Goal: Check status: Check status

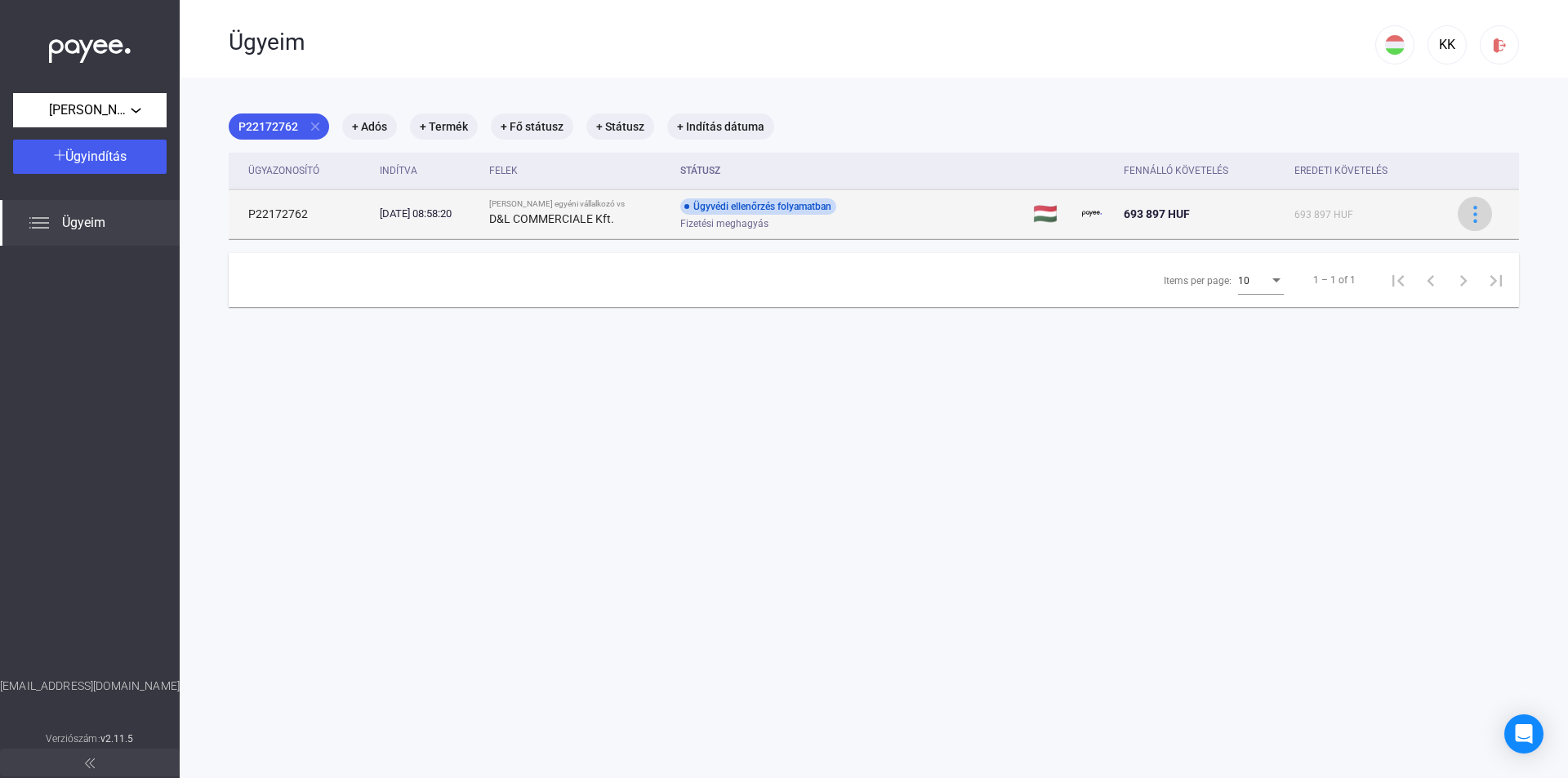
click at [1470, 215] on img at bounding box center [1474, 214] width 17 height 17
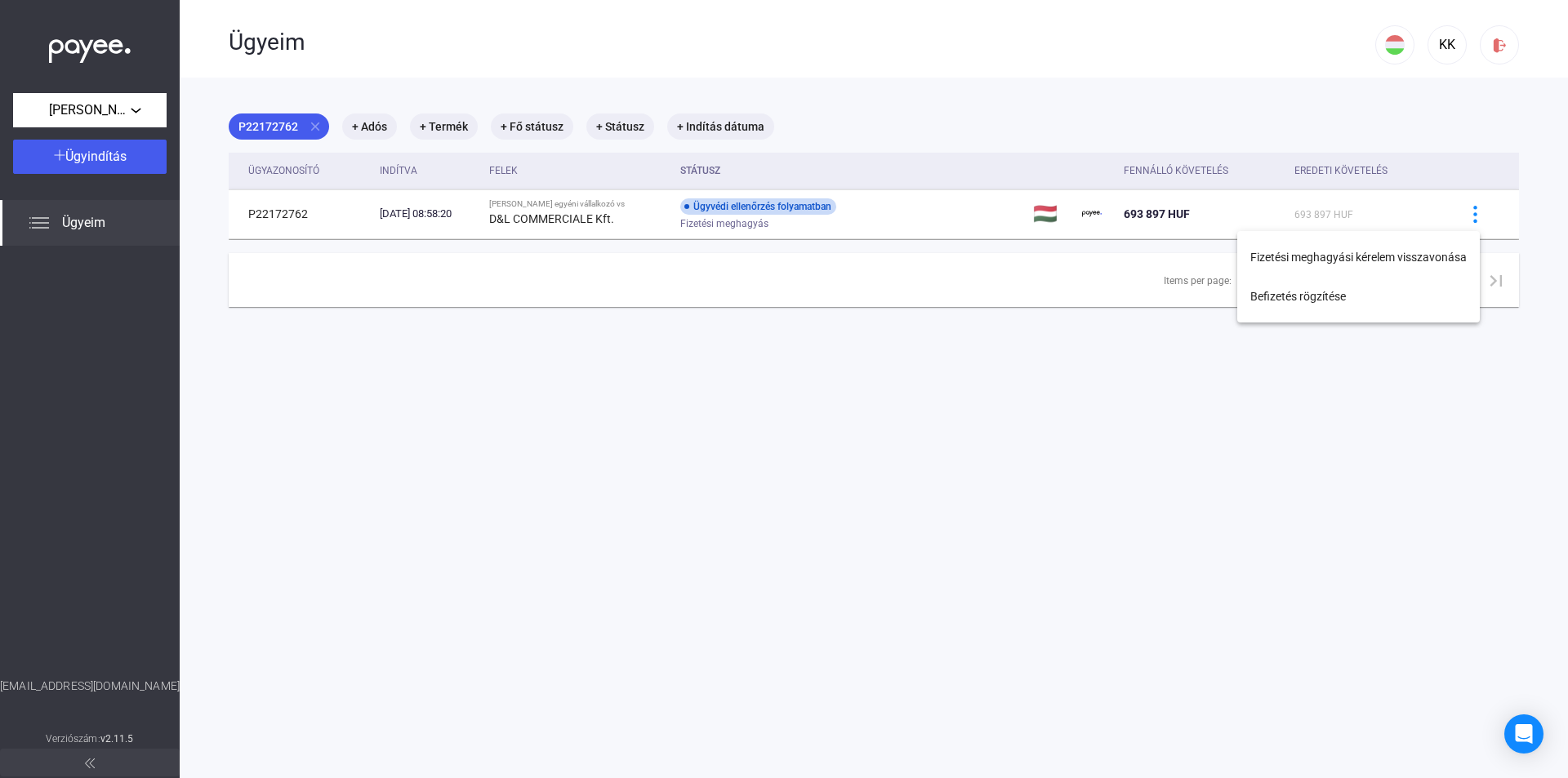
click at [1060, 311] on div at bounding box center [784, 389] width 1568 height 778
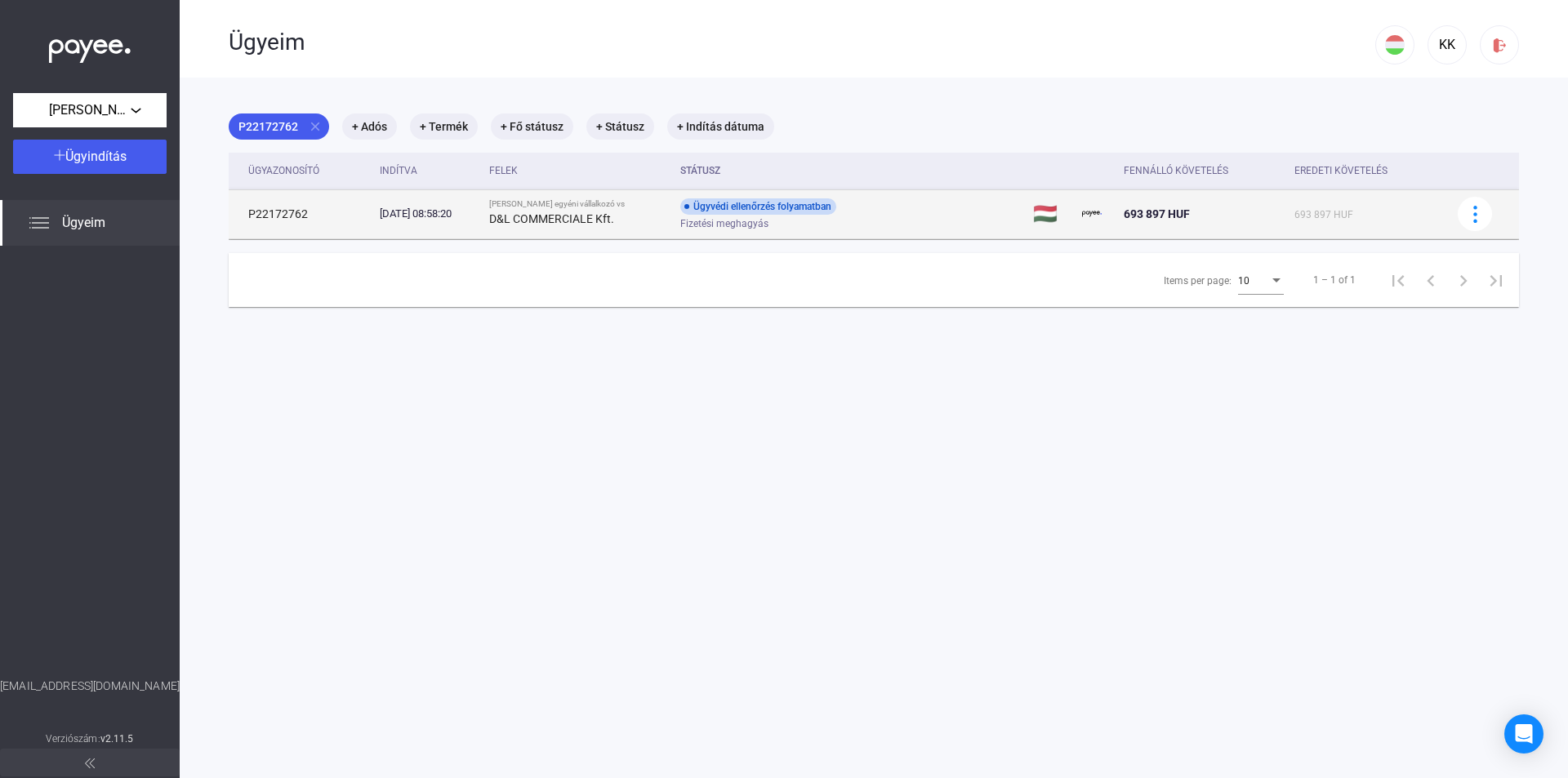
click at [580, 224] on strong "D&L COMMERCIALE Kft." at bounding box center [552, 219] width 125 height 13
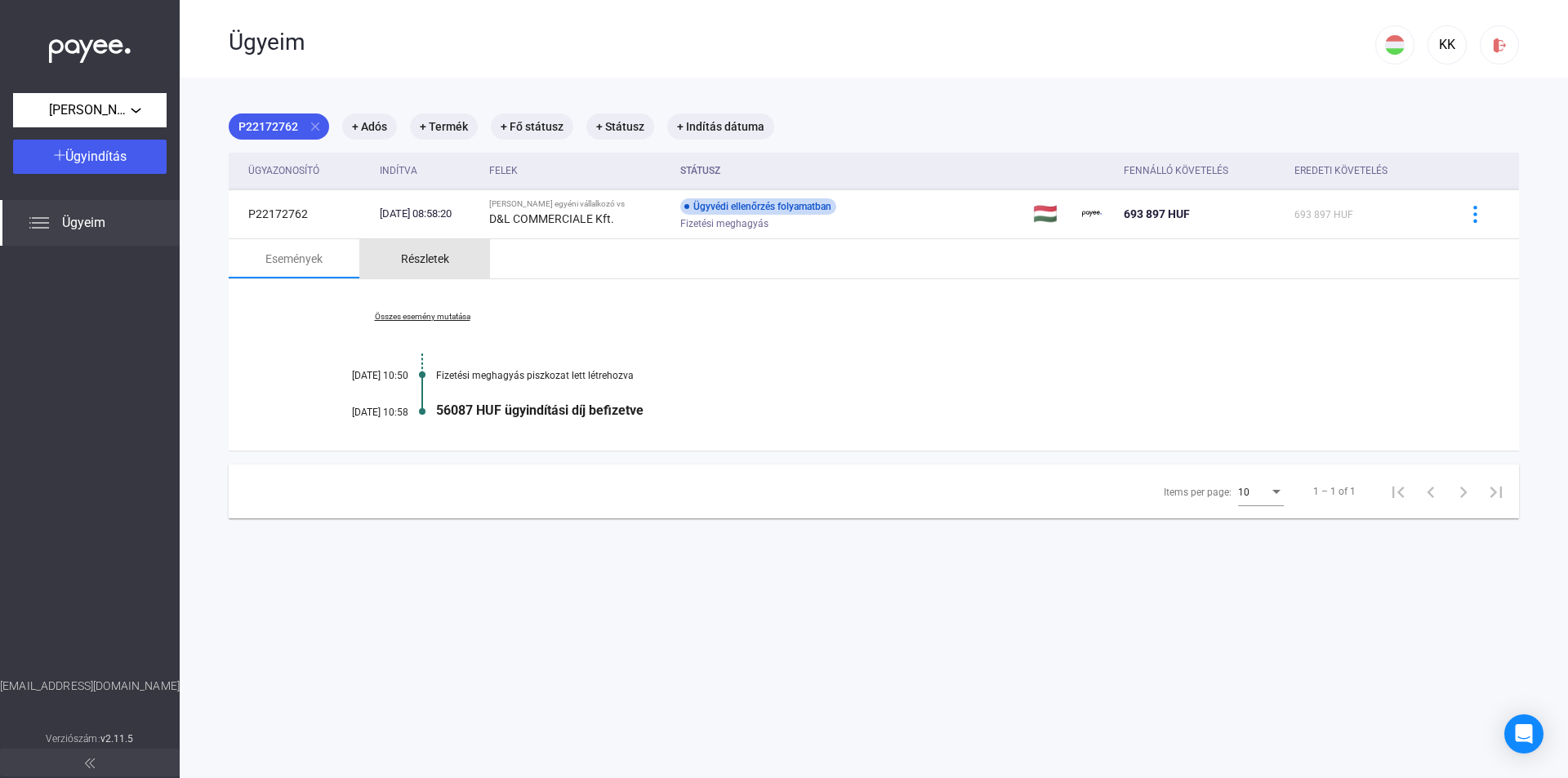
click at [409, 257] on div "Részletek" at bounding box center [425, 259] width 49 height 20
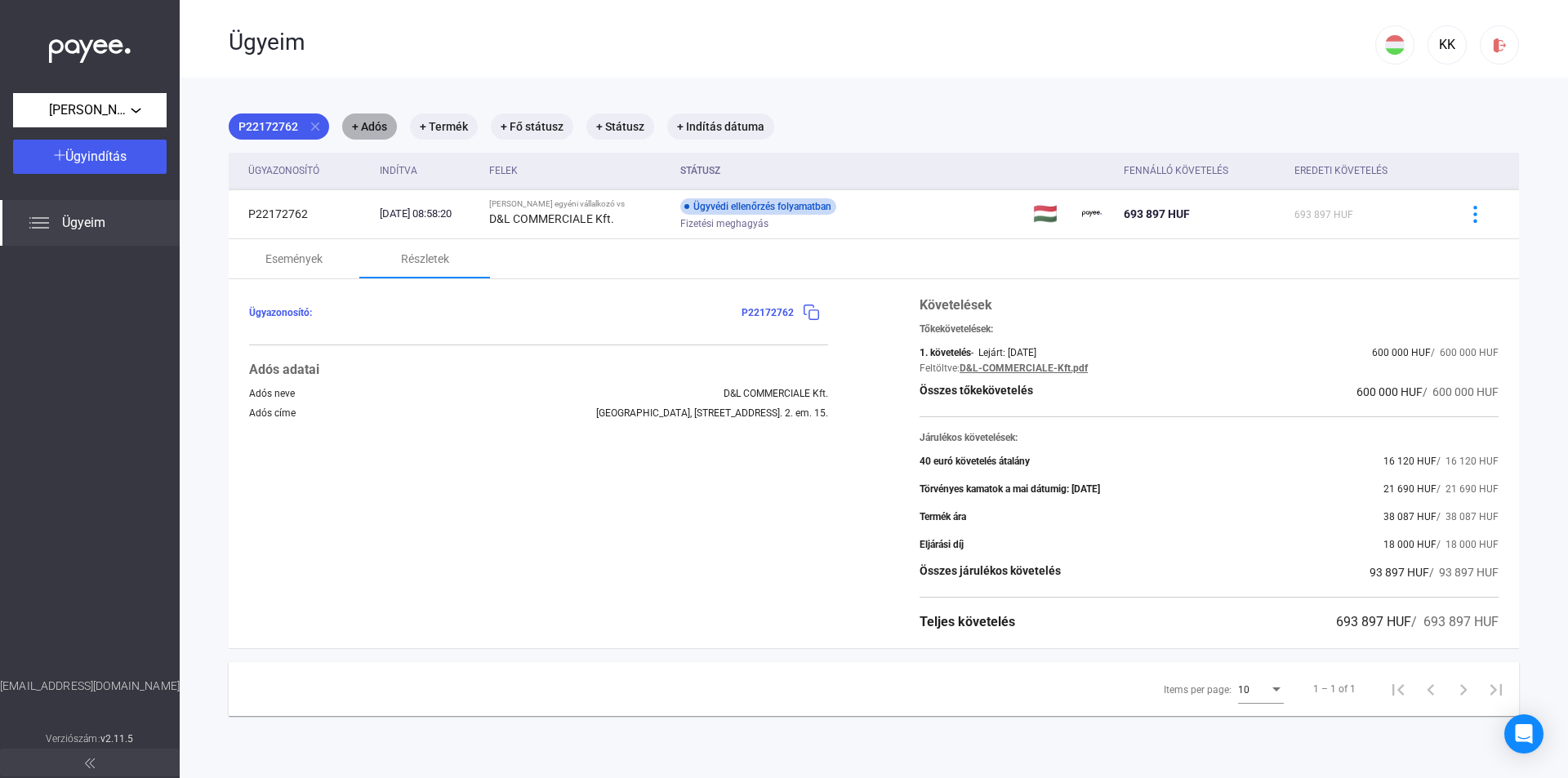
click at [364, 133] on mat-chip "+ Adós" at bounding box center [369, 127] width 55 height 26
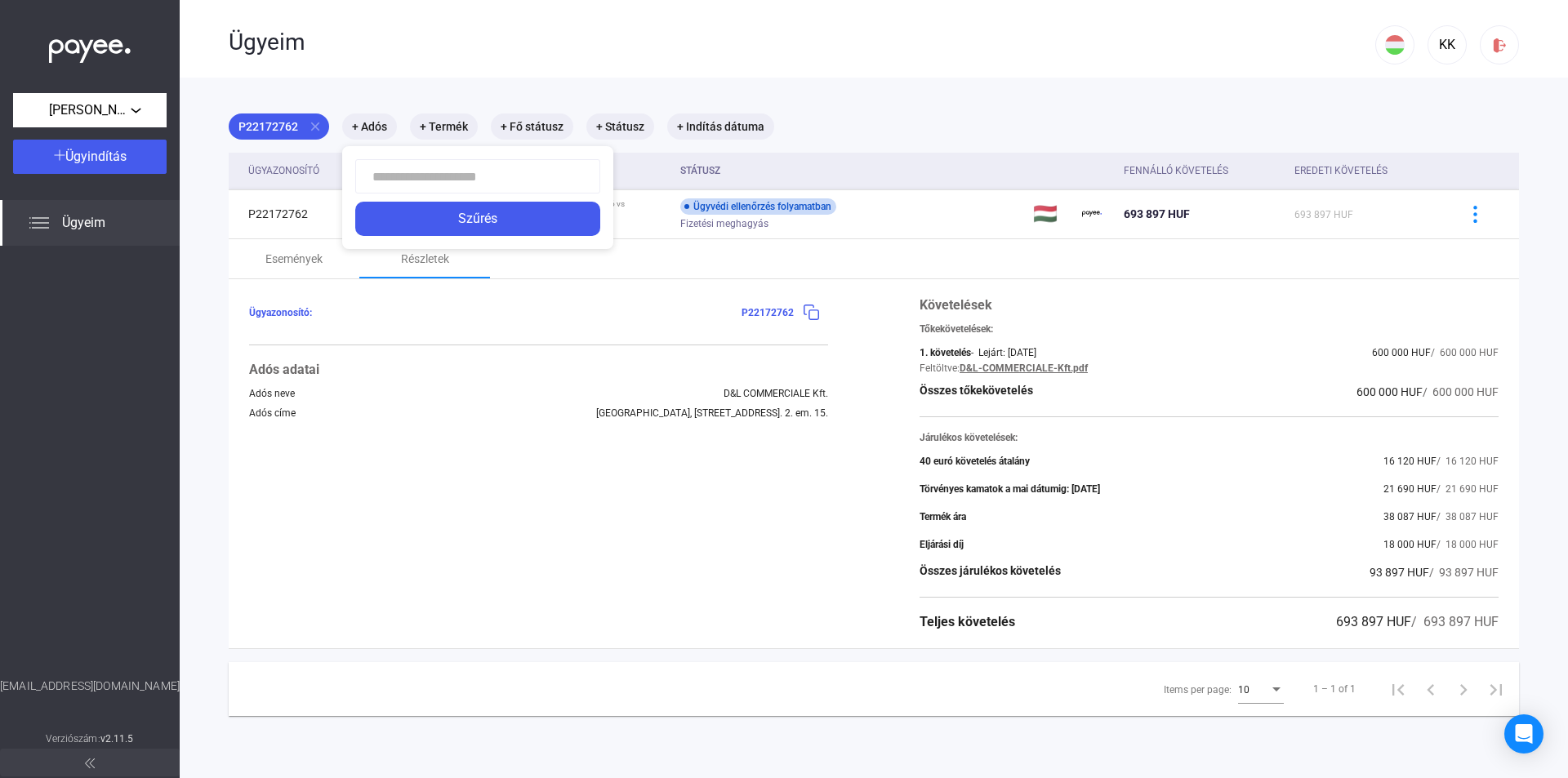
click at [520, 524] on div at bounding box center [784, 389] width 1568 height 778
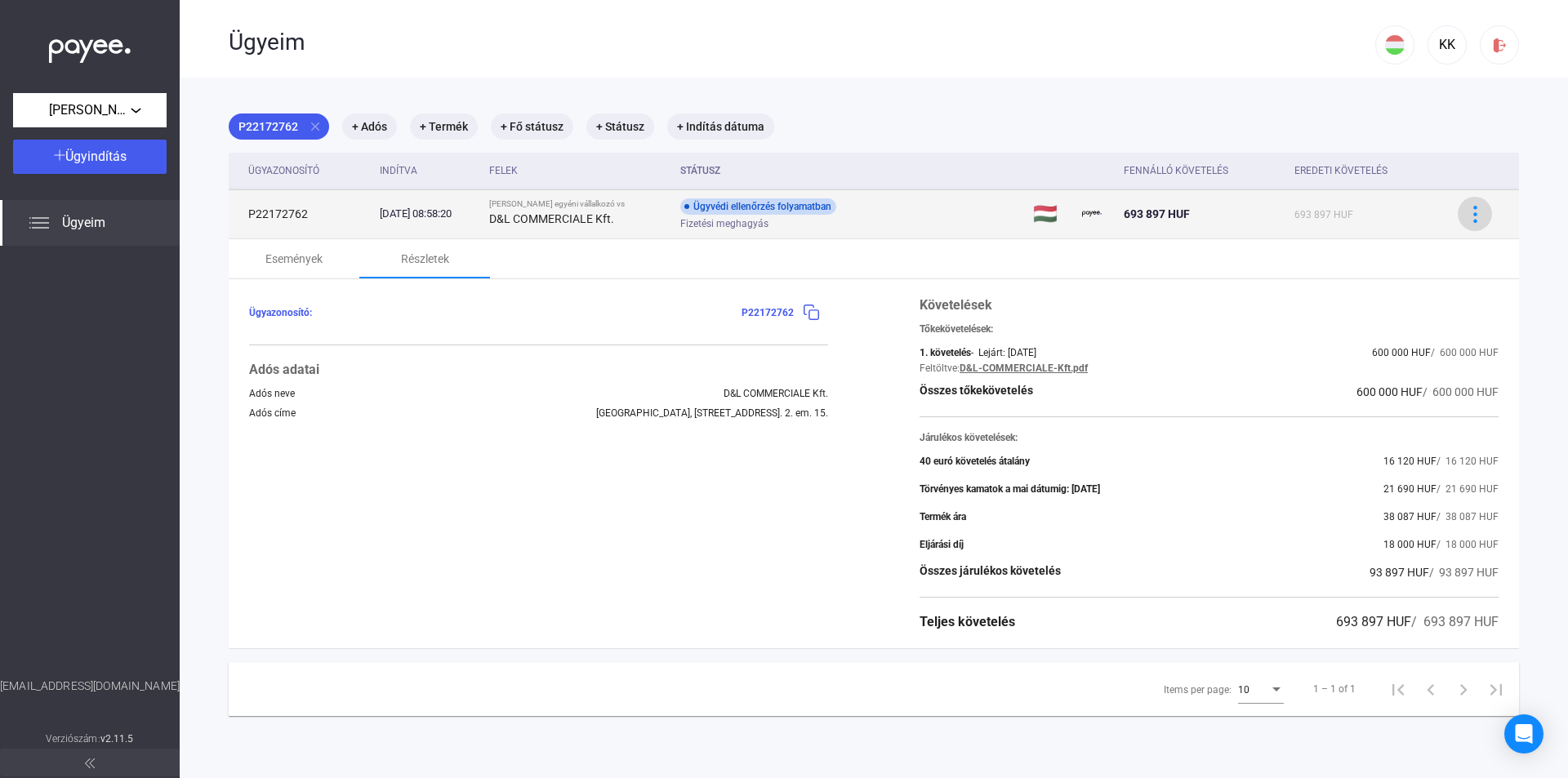
click at [1466, 219] on img at bounding box center [1474, 214] width 17 height 17
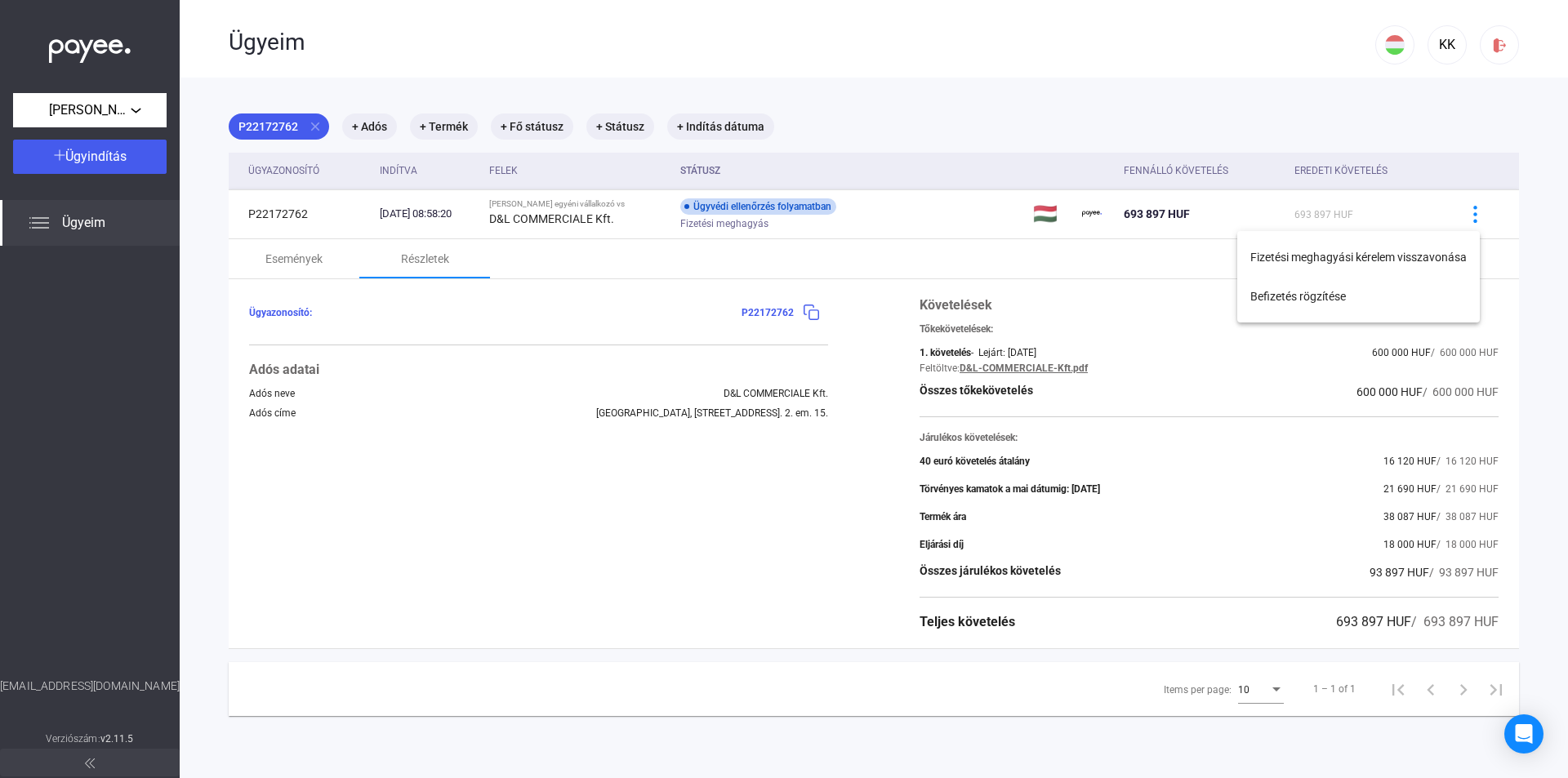
click at [543, 528] on div at bounding box center [784, 389] width 1568 height 778
click at [316, 260] on div "Események" at bounding box center [294, 259] width 58 height 20
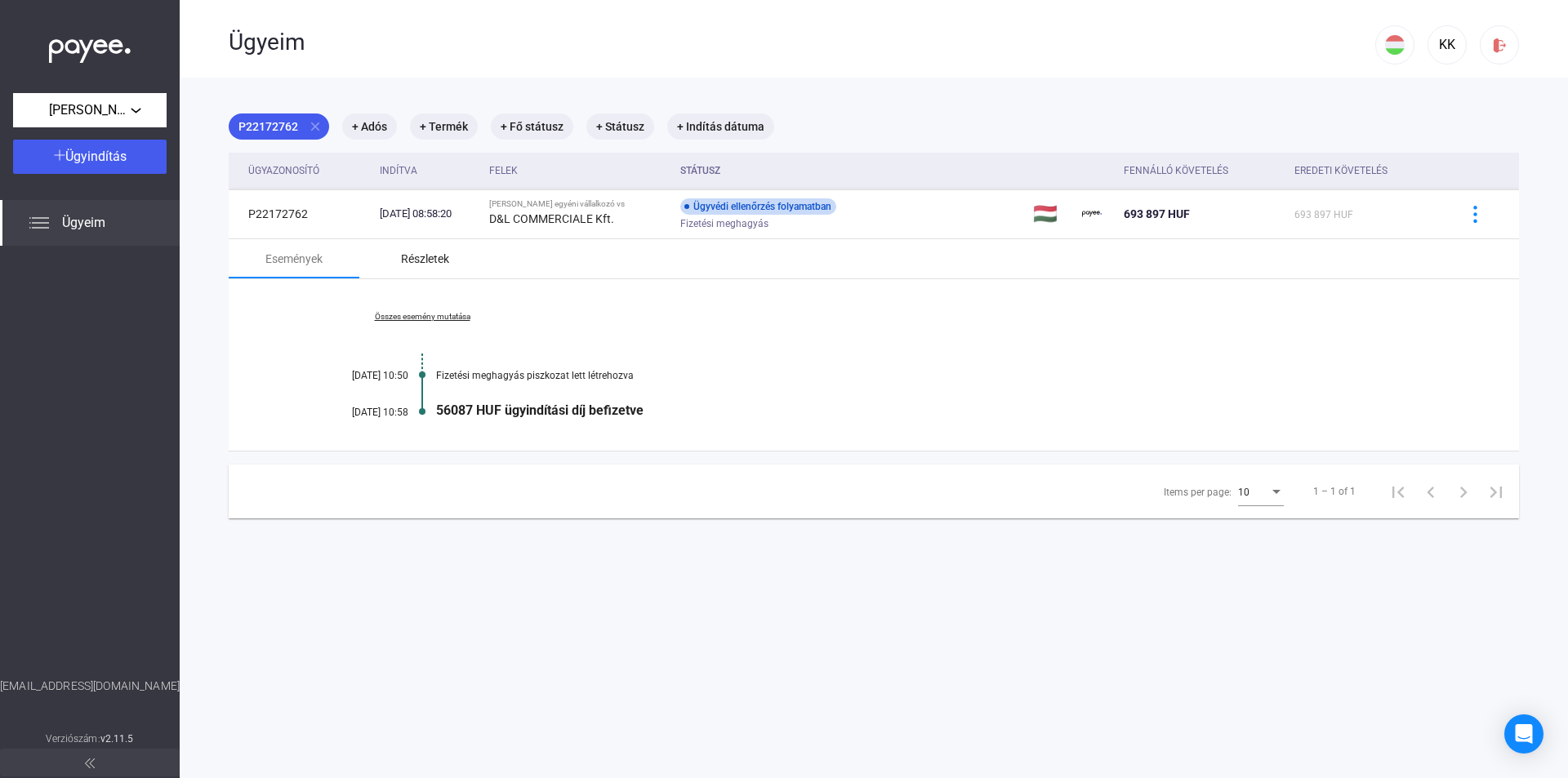
click at [427, 258] on div "Részletek" at bounding box center [425, 259] width 49 height 20
